Goal: Task Accomplishment & Management: Complete application form

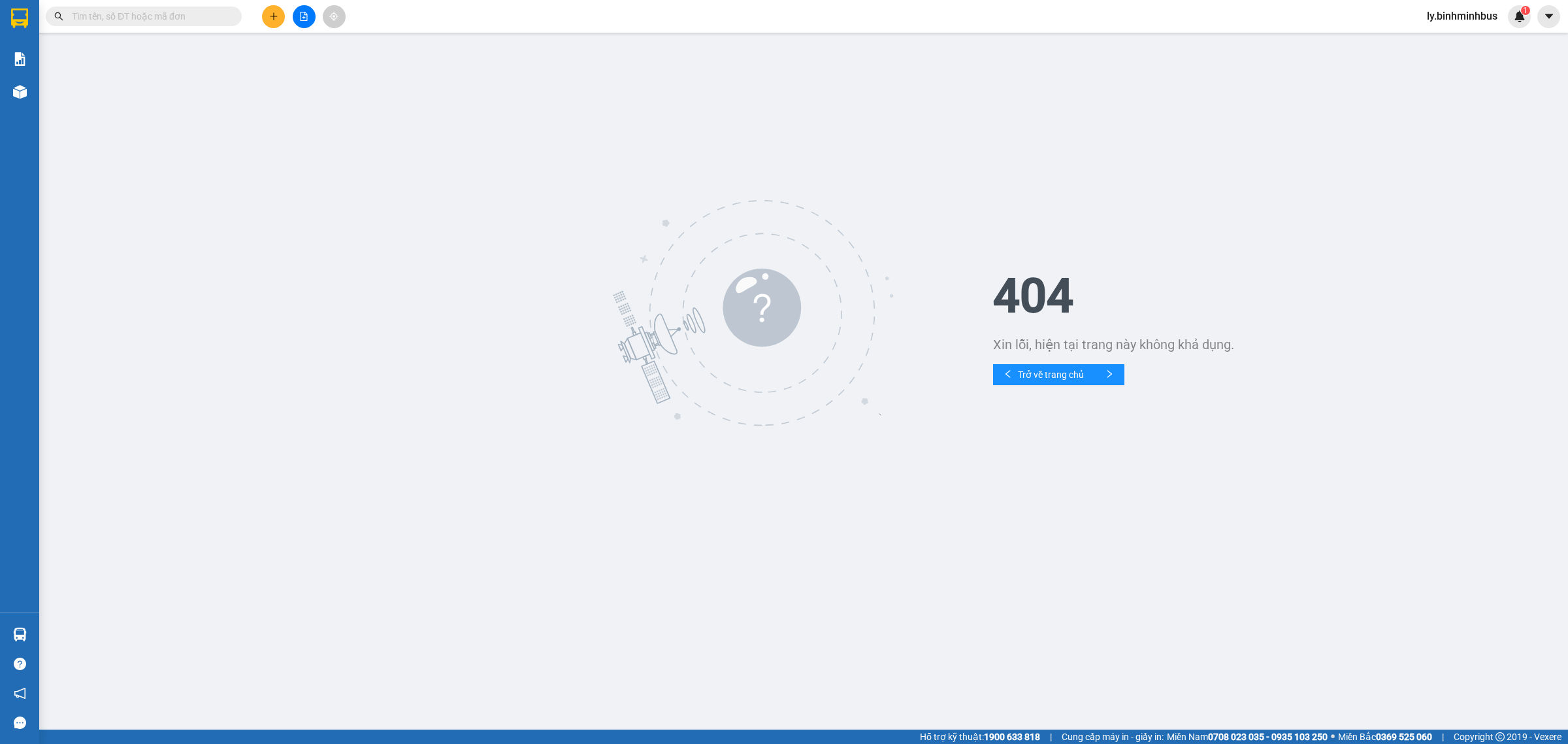
click at [1438, 10] on span "ly.binhminhbus" at bounding box center [1462, 16] width 91 height 17
click at [1445, 40] on span "Đăng xuất" at bounding box center [1468, 40] width 64 height 15
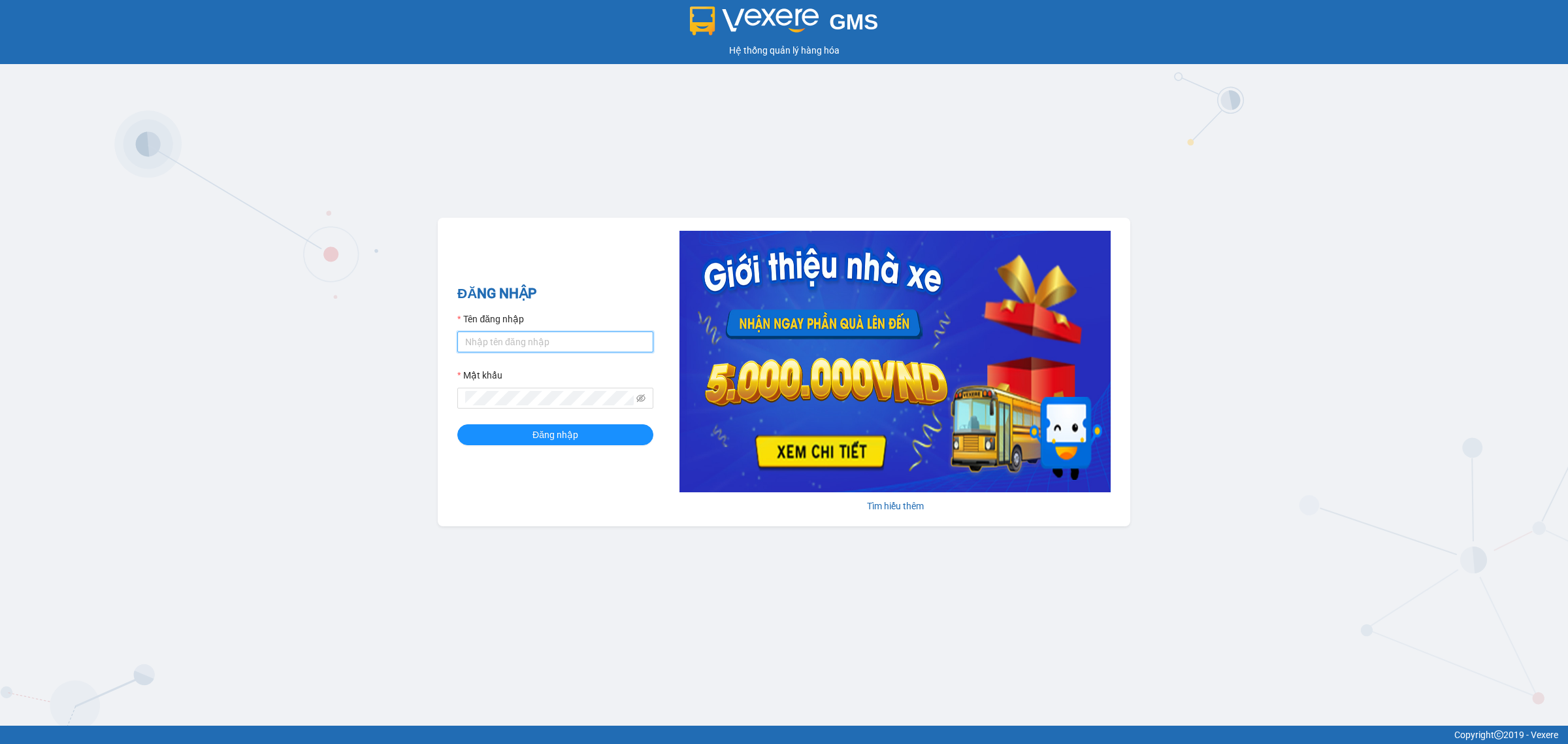
click at [580, 337] on input "Tên đăng nhập" at bounding box center [555, 342] width 196 height 21
type input "ngocvan.binhminhbus"
click at [457, 424] on button "Đăng nhập" at bounding box center [555, 434] width 196 height 21
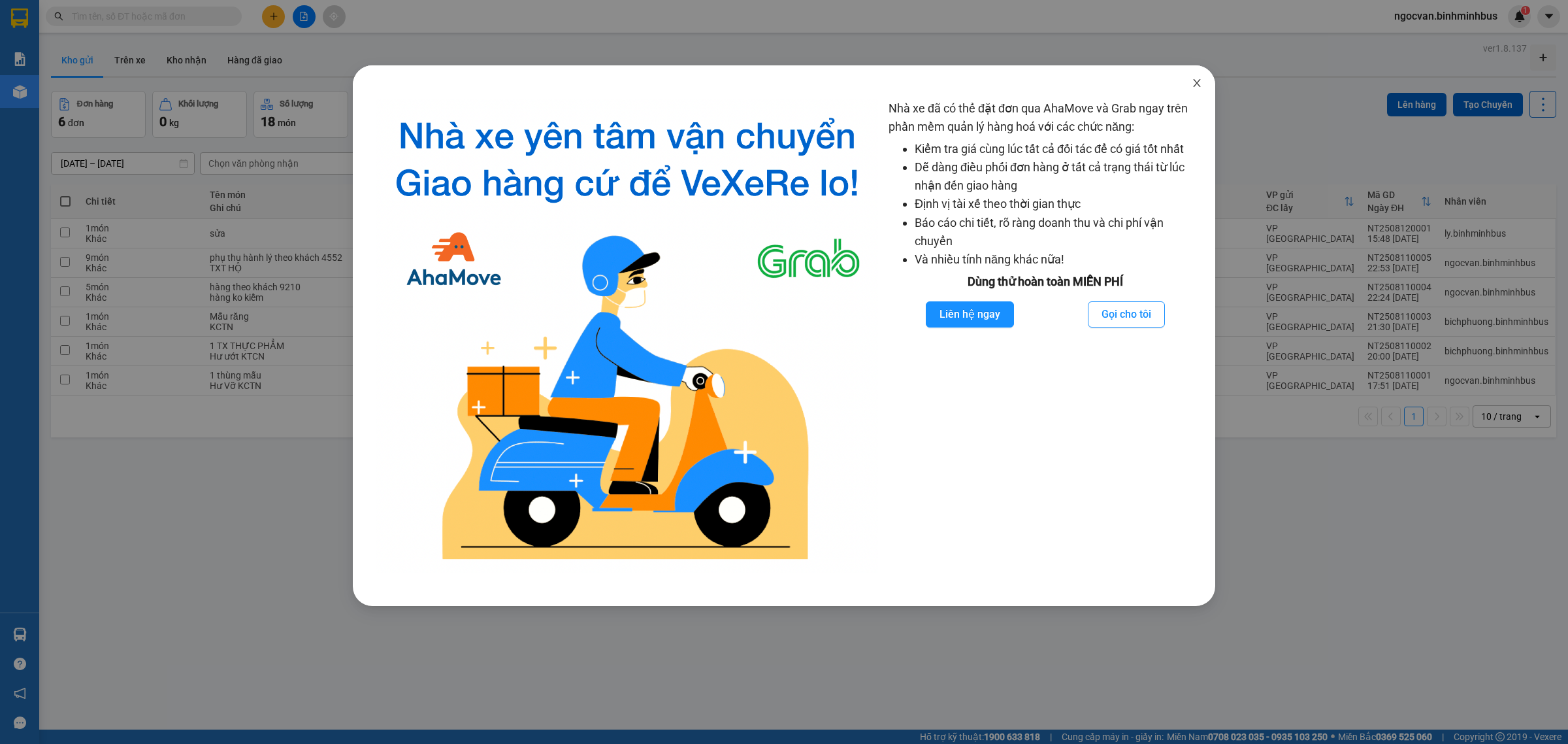
click at [1200, 89] on span "Close" at bounding box center [1197, 83] width 37 height 37
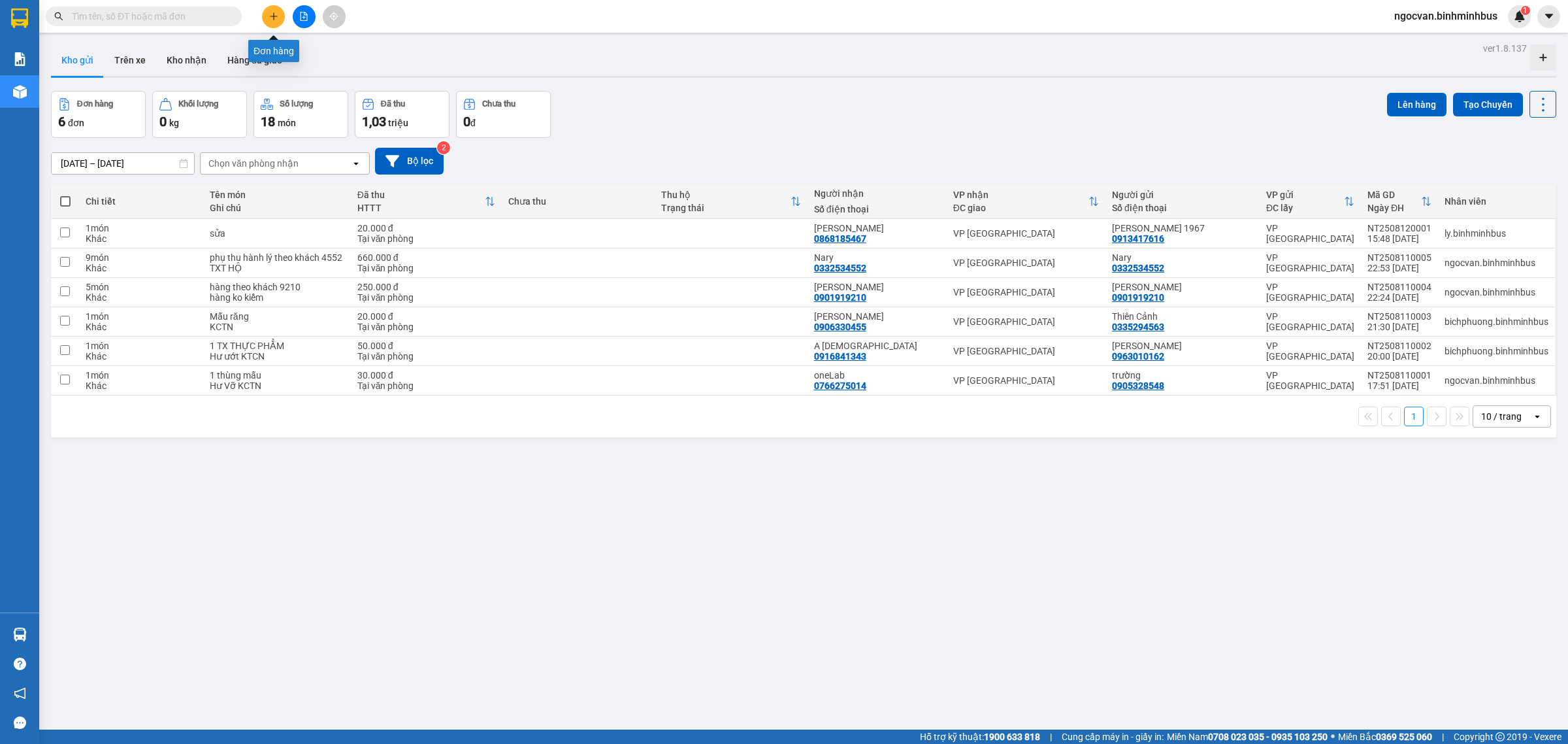
click at [270, 14] on icon "plus" at bounding box center [274, 16] width 9 height 9
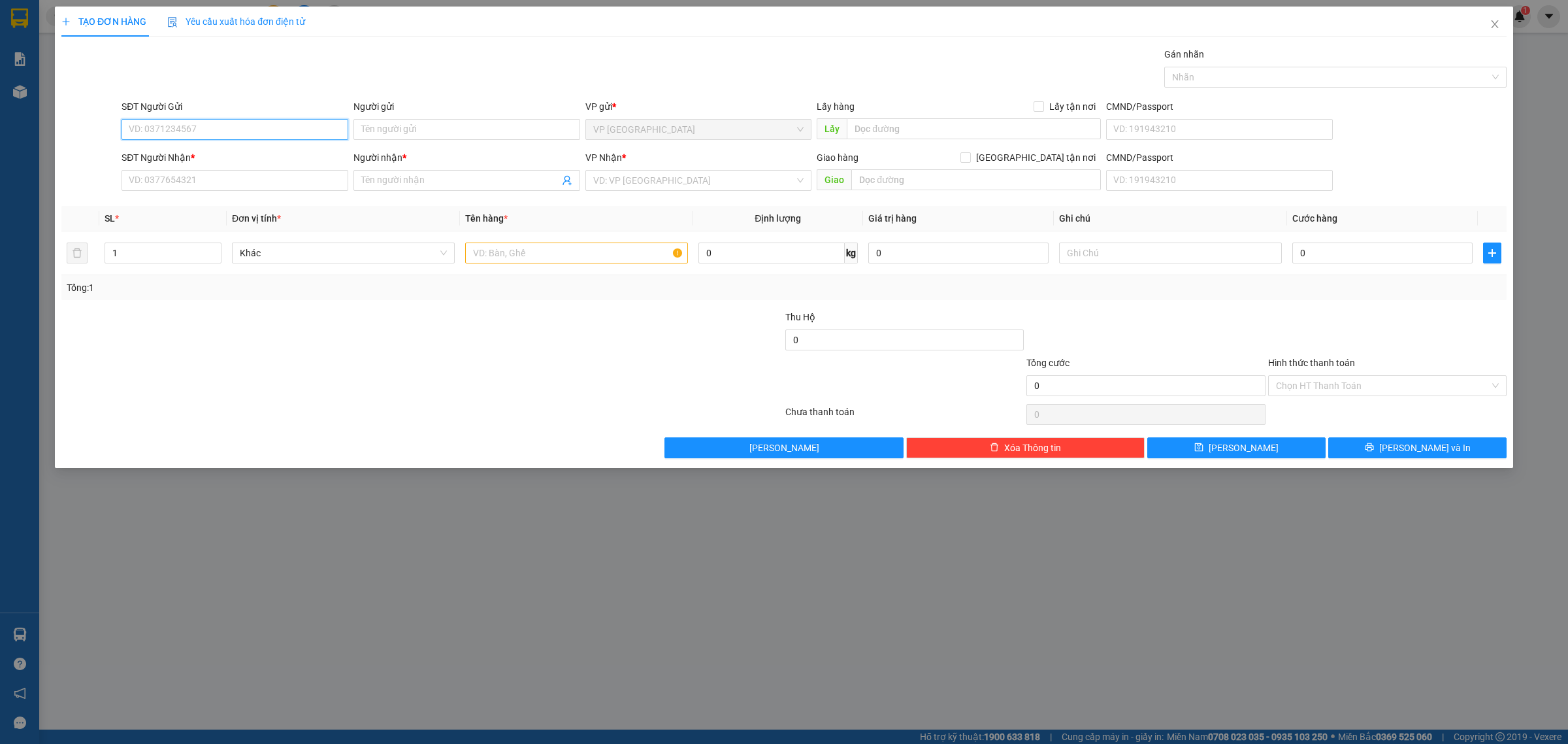
click at [149, 120] on input "SĐT Người Gửi" at bounding box center [234, 130] width 226 height 21
click at [168, 149] on div "0905328548 - trường" at bounding box center [235, 156] width 211 height 15
type input "0905328548"
type input "trường"
type input "0766275014"
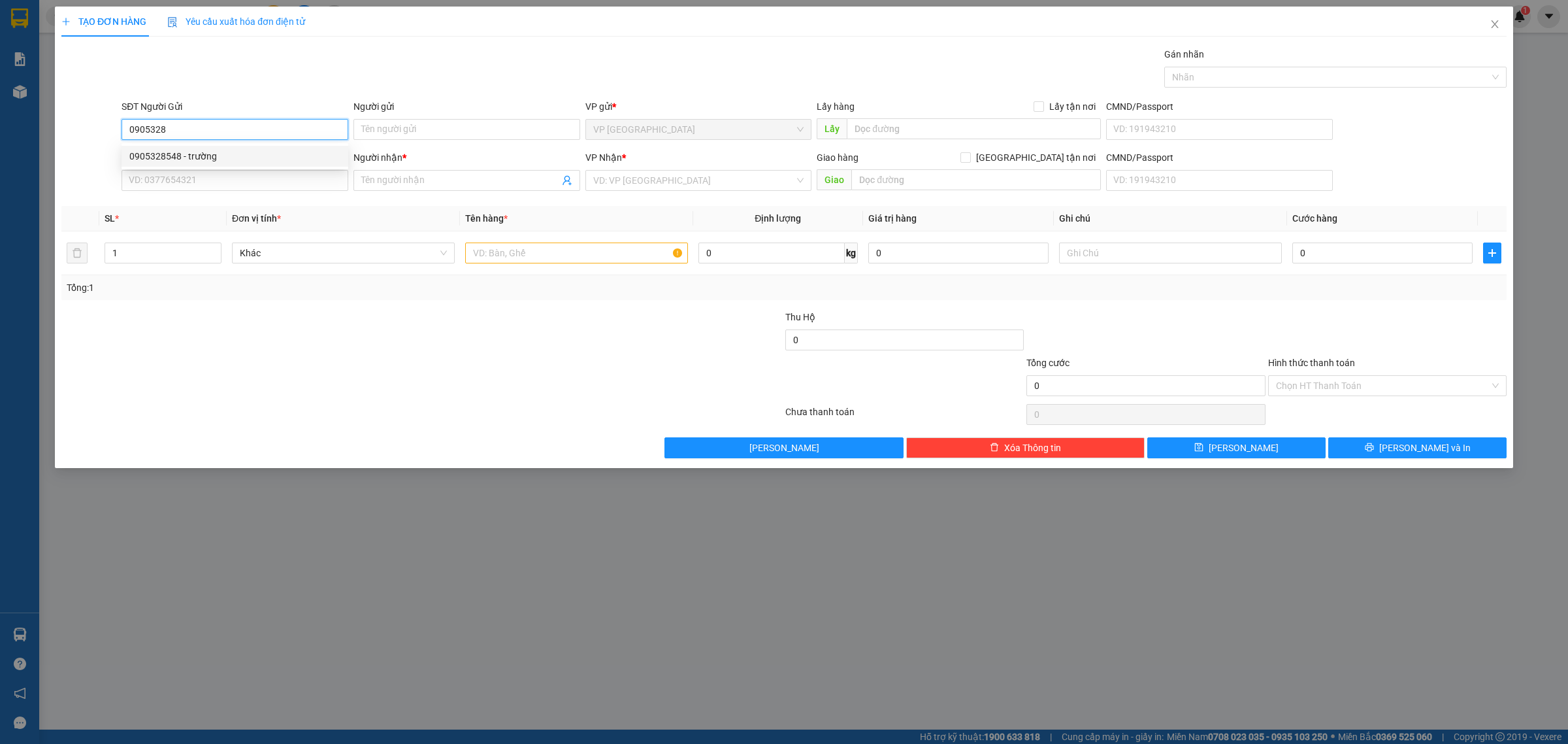
type input "oneLab"
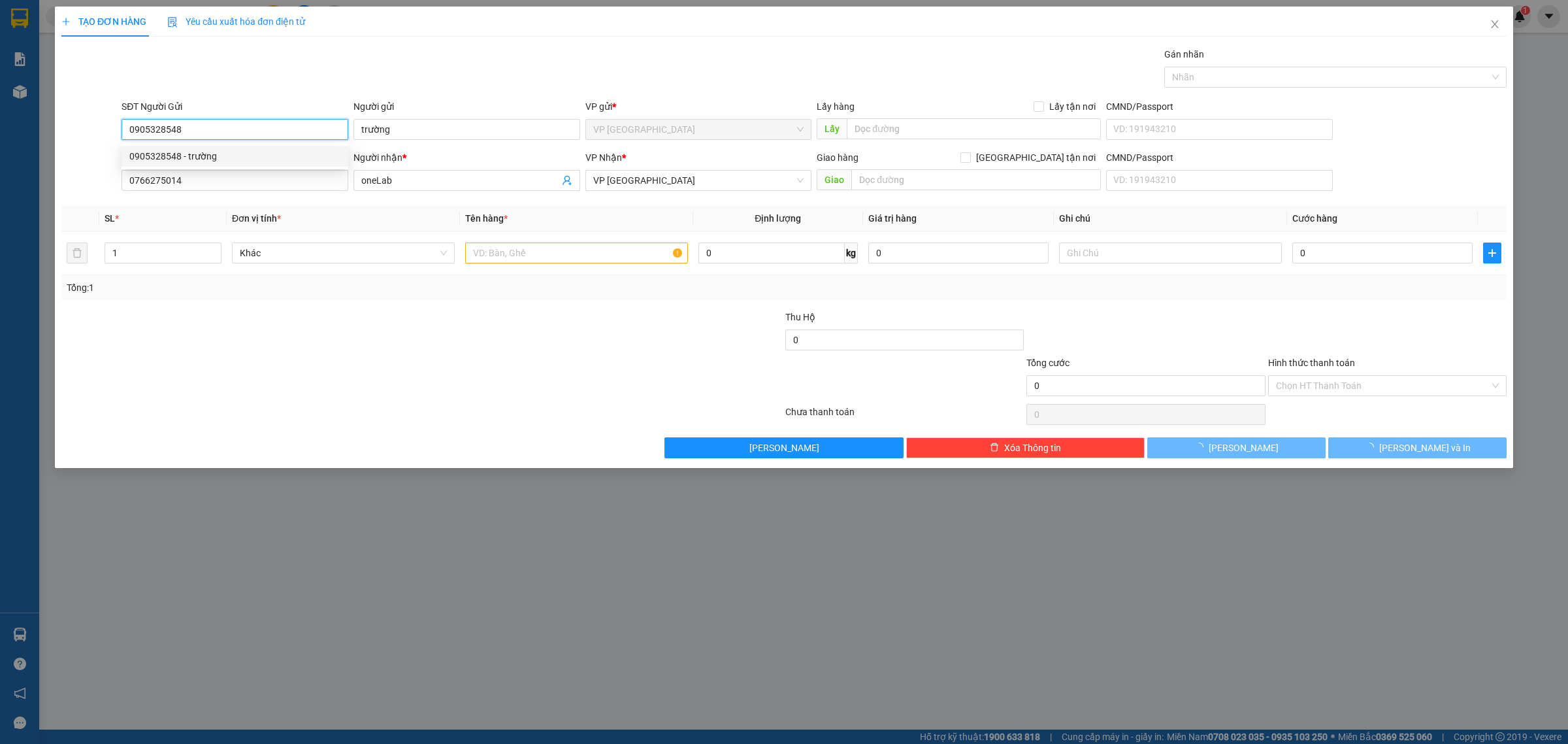
type input "30.000"
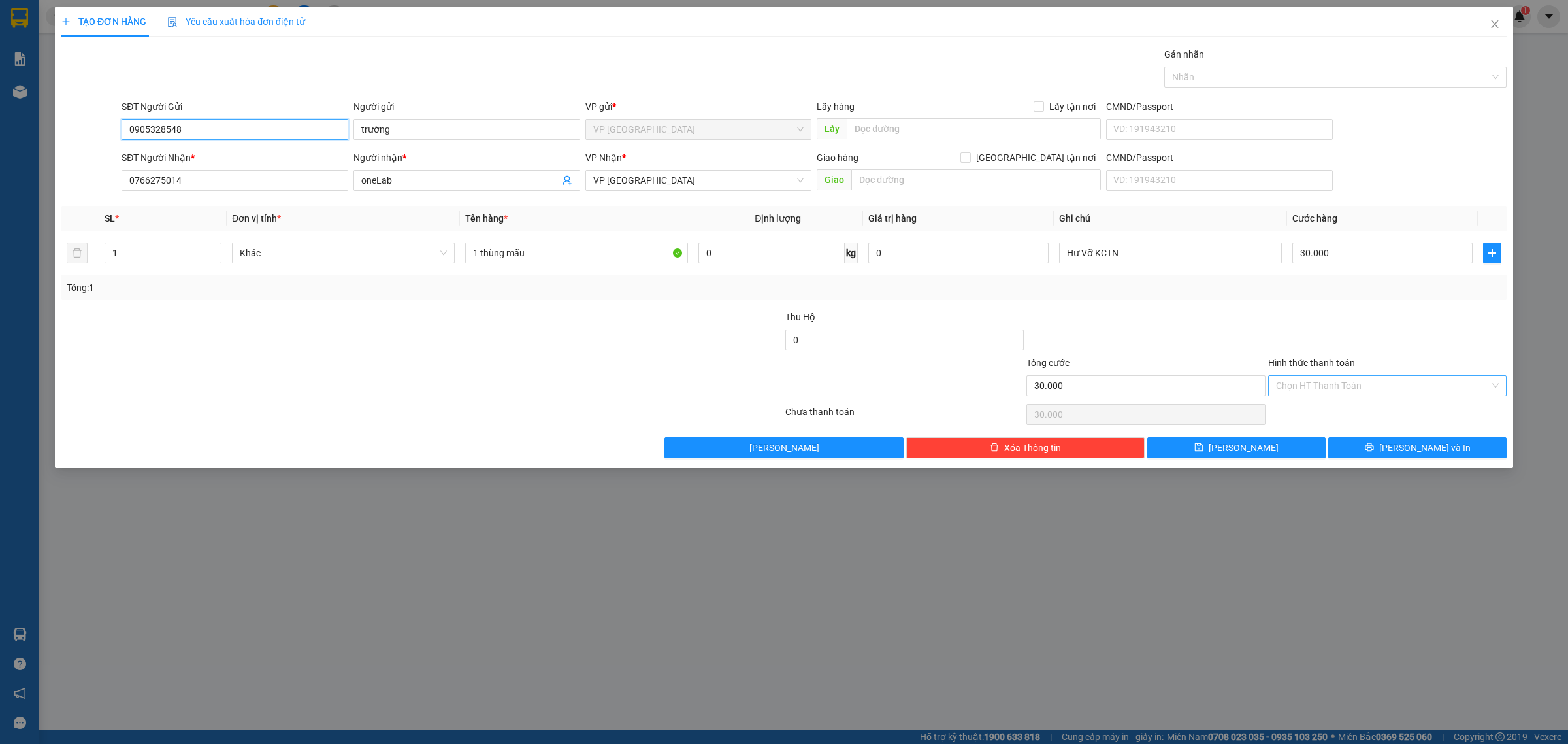
type input "0905328548"
click at [1353, 381] on input "Hình thức thanh toán" at bounding box center [1383, 385] width 214 height 19
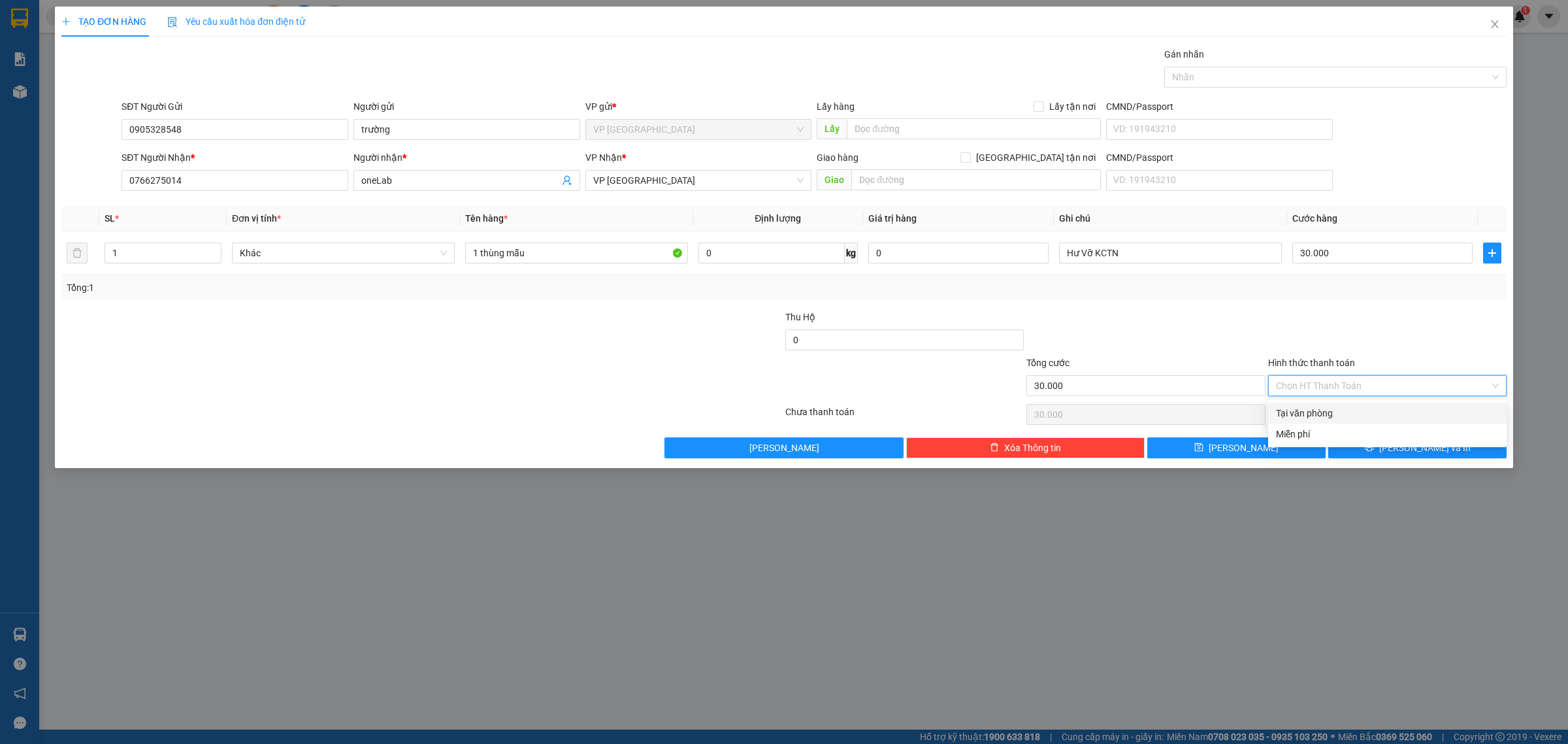
click at [1357, 414] on div "Tại văn phòng" at bounding box center [1388, 413] width 223 height 15
type input "0"
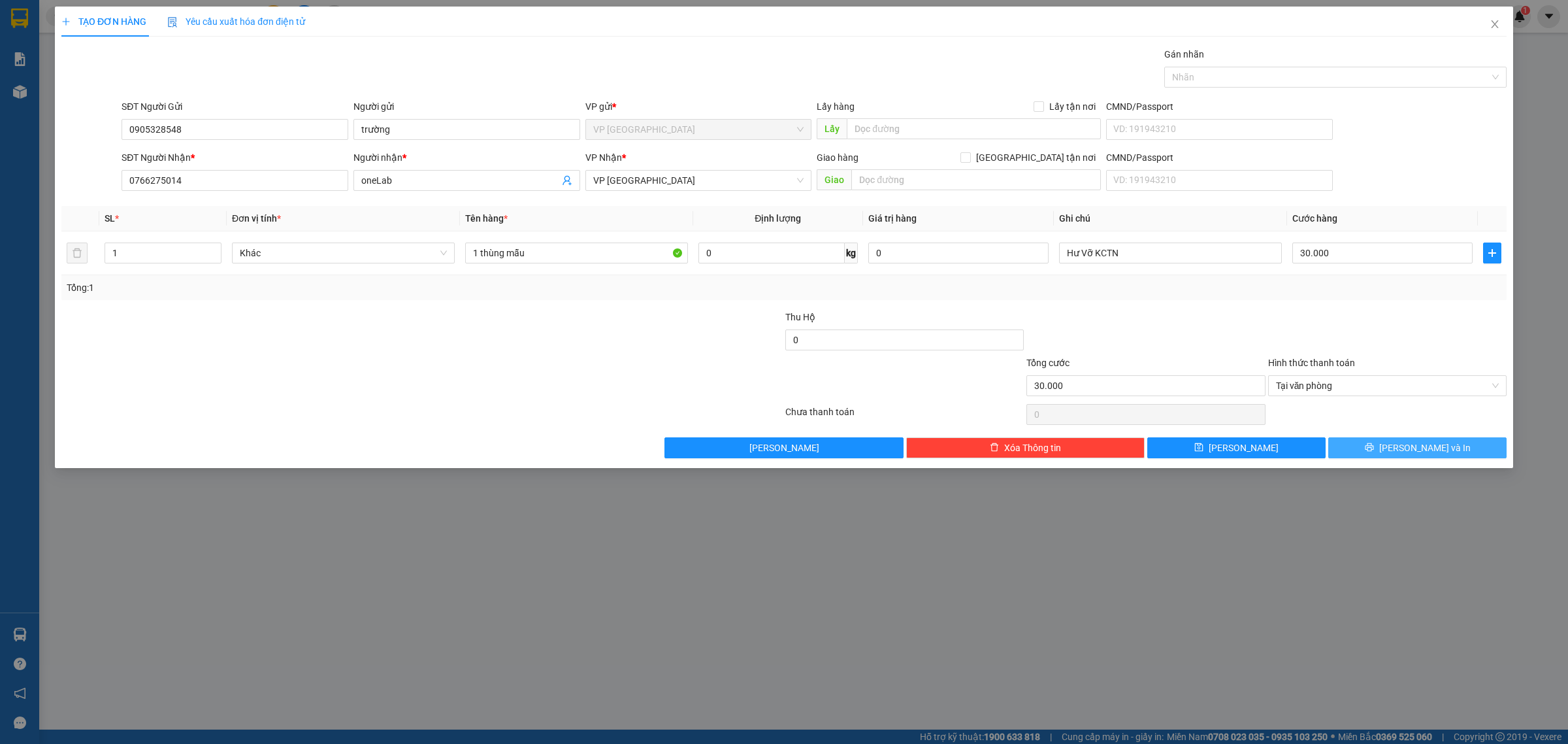
click at [1373, 452] on icon "printer" at bounding box center [1369, 448] width 8 height 8
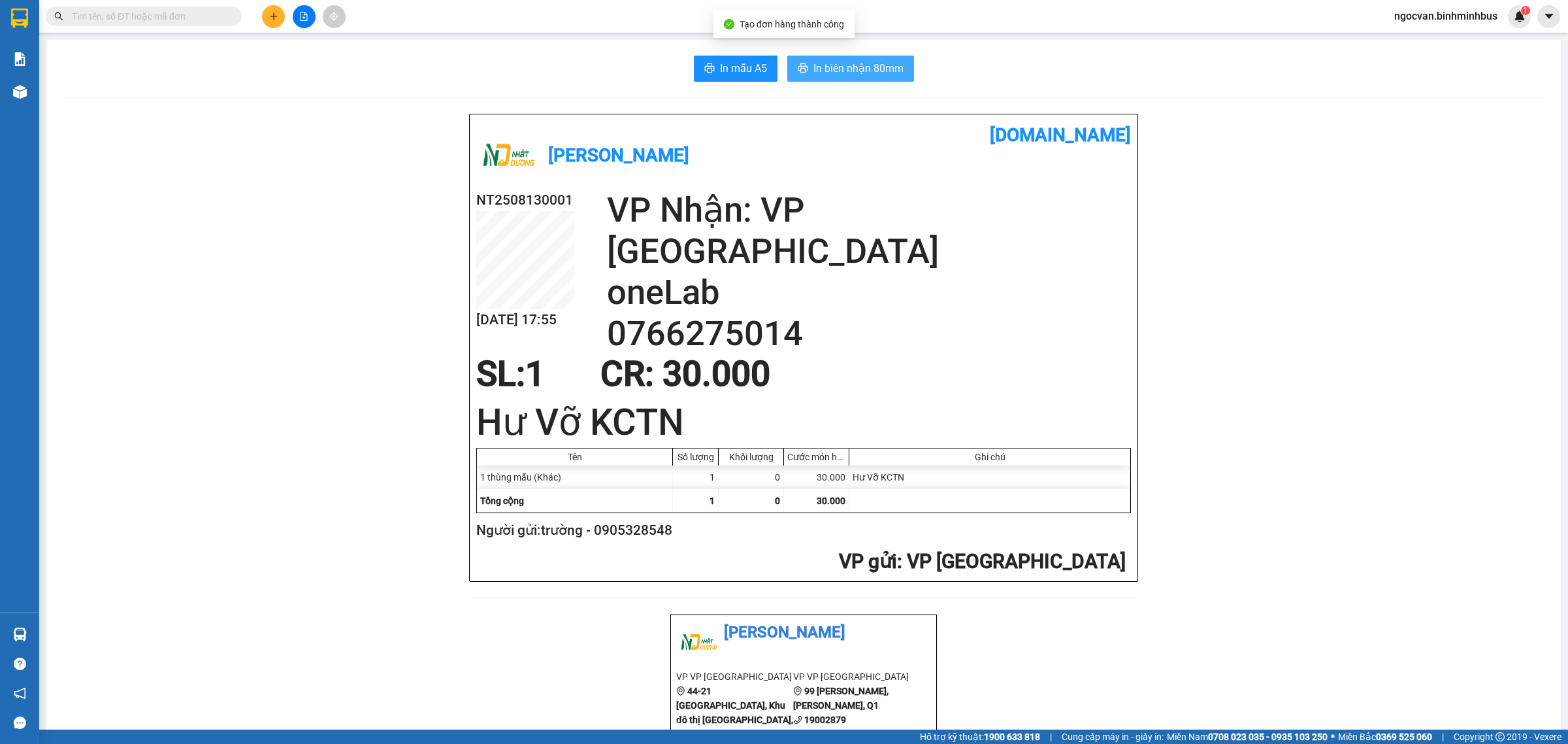
click at [841, 75] on span "In biên nhận 80mm" at bounding box center [859, 69] width 90 height 17
click at [722, 64] on span "In mẫu A5" at bounding box center [744, 69] width 47 height 17
